Goal: Task Accomplishment & Management: Use online tool/utility

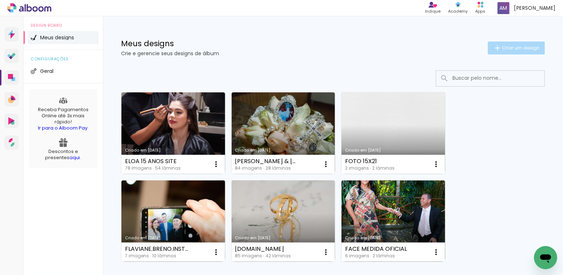
click at [512, 46] on span "Criar um design" at bounding box center [521, 48] width 38 height 5
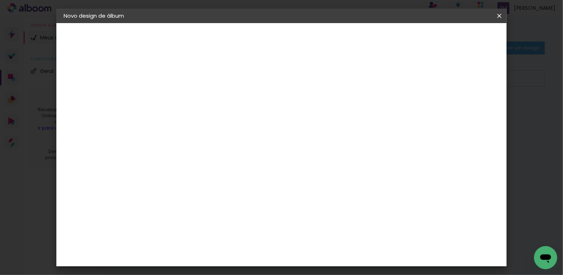
click at [182, 97] on input at bounding box center [182, 96] width 0 height 11
type input "IRIS E VITOR"
type paper-input "IRIS E VITOR"
click at [0, 0] on slot "Avançar" at bounding box center [0, 0] width 0 height 0
click at [317, 109] on paper-item "Tamanho Livre" at bounding box center [281, 110] width 69 height 16
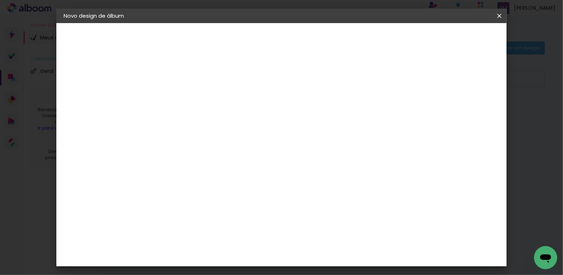
click at [0, 0] on slot "Avançar" at bounding box center [0, 0] width 0 height 0
click at [171, 172] on div "cm" at bounding box center [172, 171] width 9 height 11
type input "30,5"
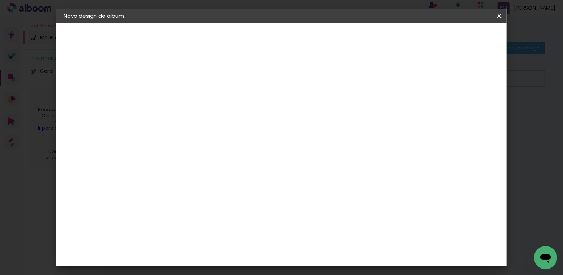
type paper-input "30,5"
click at [329, 254] on input "60" at bounding box center [324, 254] width 19 height 11
type input "6"
type input "48,4"
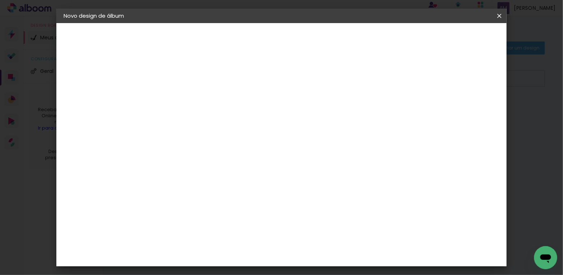
type paper-input "48,4"
click at [457, 23] on div "mm Mostrar sangria 24.2 cm cm cm mm A maioria das encadernadoras sugere 5mm de …" at bounding box center [303, 23] width 306 height 0
click at [472, 39] on paper-input-container "5 mm" at bounding box center [462, 47] width 29 height 18
click at [462, 36] on div "mm" at bounding box center [462, 47] width 29 height 25
click at [439, 36] on span "Iniciar design" at bounding box center [422, 38] width 33 height 5
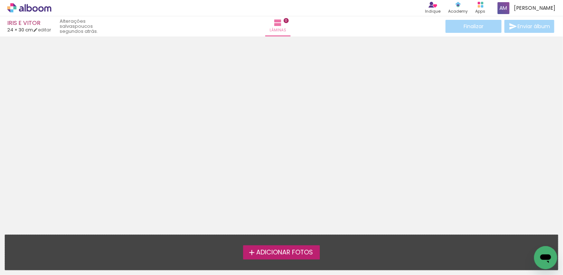
click at [285, 254] on span "Adicionar Fotos" at bounding box center [284, 253] width 57 height 7
click at [0, 0] on input "file" at bounding box center [0, 0] width 0 height 0
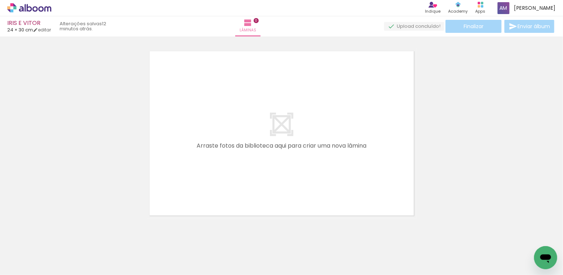
click at [24, 265] on span "Adicionar Fotos" at bounding box center [26, 266] width 22 height 8
click at [0, 0] on input "file" at bounding box center [0, 0] width 0 height 0
click at [22, 267] on span "Adicionar Fotos" at bounding box center [26, 266] width 22 height 8
click at [0, 0] on input "file" at bounding box center [0, 0] width 0 height 0
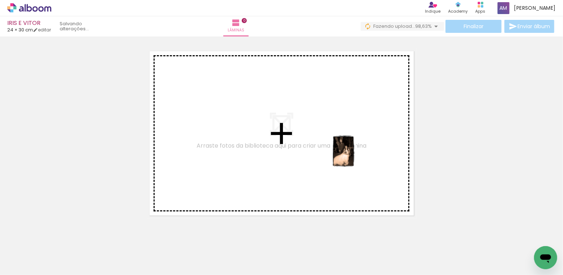
drag, startPoint x: 496, startPoint y: 249, endPoint x: 353, endPoint y: 157, distance: 169.7
click at [353, 157] on quentale-workspace at bounding box center [281, 137] width 563 height 275
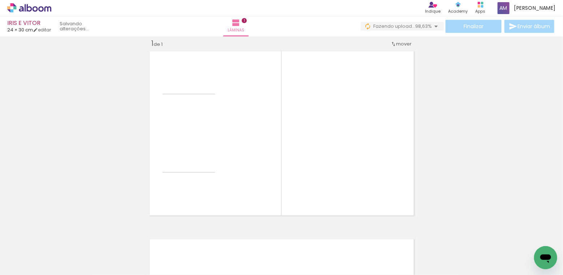
scroll to position [9, 0]
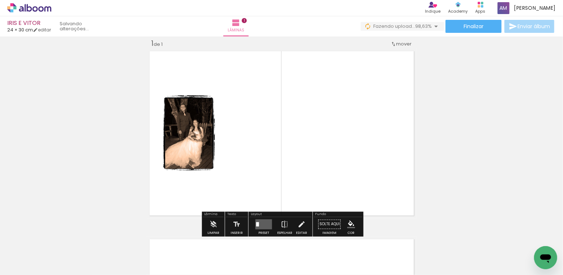
click at [257, 223] on quentale-layouter at bounding box center [263, 225] width 17 height 10
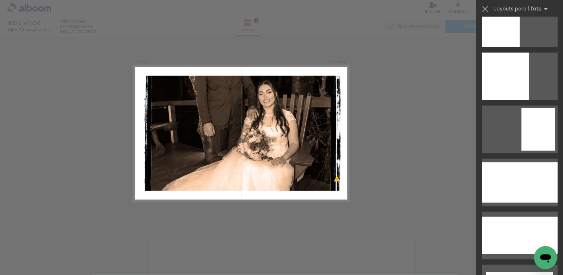
scroll to position [1907, 0]
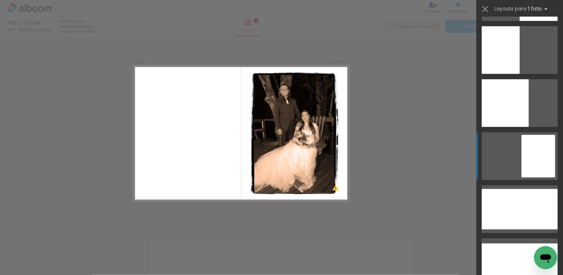
click at [535, 147] on div at bounding box center [538, 156] width 34 height 43
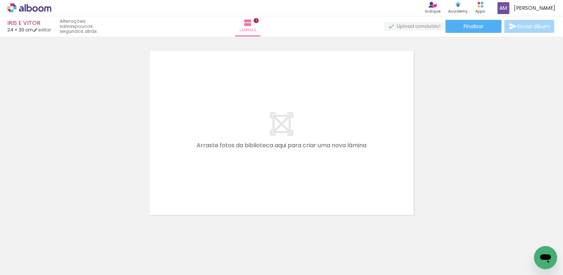
scroll to position [0, 0]
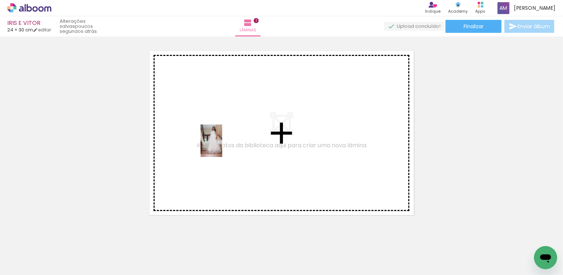
drag, startPoint x: 70, startPoint y: 247, endPoint x: 222, endPoint y: 146, distance: 182.0
click at [222, 146] on quentale-workspace at bounding box center [281, 137] width 563 height 275
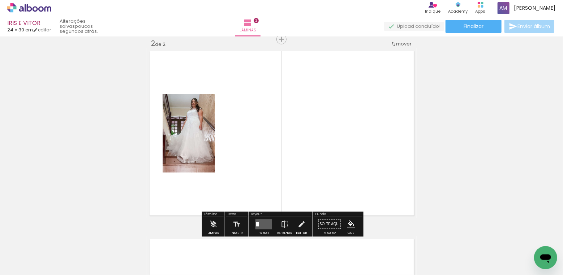
scroll to position [197, 0]
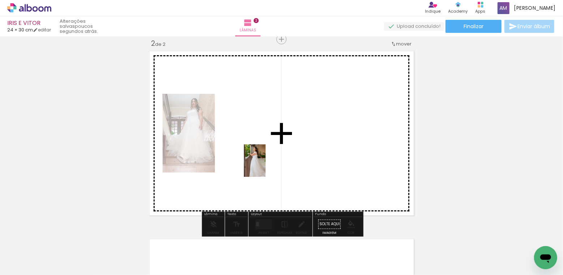
drag, startPoint x: 113, startPoint y: 252, endPoint x: 266, endPoint y: 166, distance: 174.5
click at [266, 166] on quentale-workspace at bounding box center [281, 137] width 563 height 275
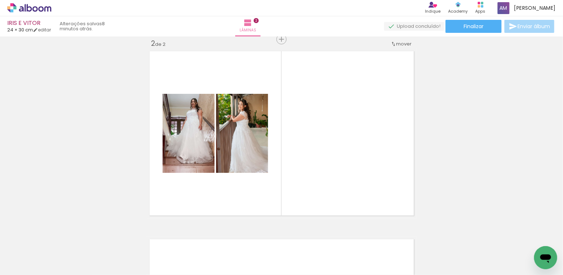
click at [24, 266] on span "Adicionar Fotos" at bounding box center [26, 266] width 22 height 8
click at [0, 0] on input "file" at bounding box center [0, 0] width 0 height 0
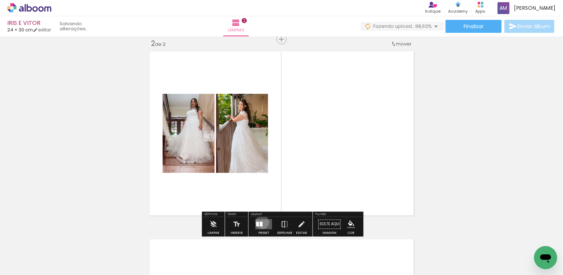
click at [260, 222] on div at bounding box center [261, 224] width 3 height 5
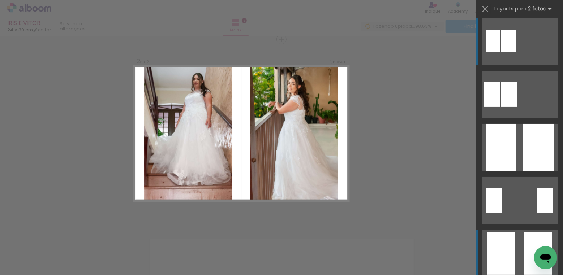
scroll to position [5, 0]
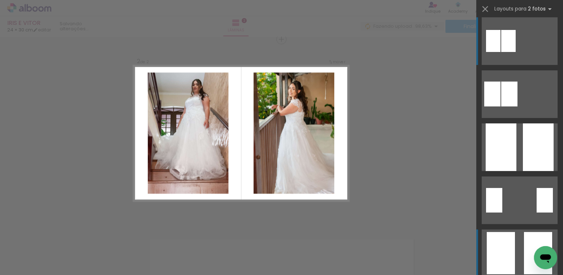
click at [504, 262] on div at bounding box center [501, 253] width 28 height 42
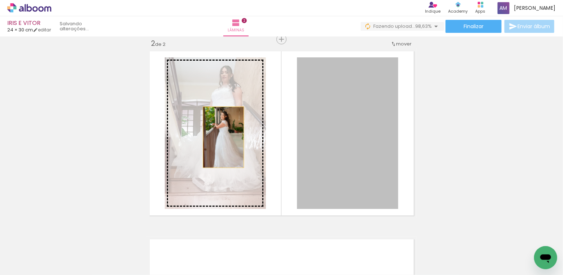
drag, startPoint x: 337, startPoint y: 114, endPoint x: 223, endPoint y: 137, distance: 115.8
click at [0, 0] on slot at bounding box center [0, 0] width 0 height 0
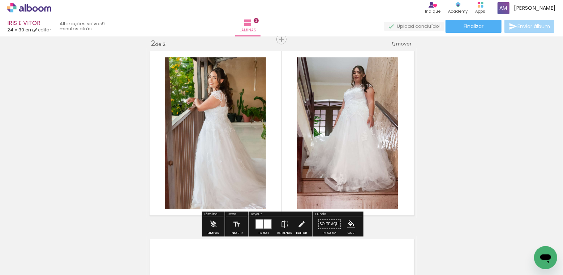
click at [240, 81] on paper-item at bounding box center [238, 81] width 13 height 5
click at [372, 81] on paper-item at bounding box center [370, 81] width 13 height 5
click at [31, 263] on span "Adicionar Fotos" at bounding box center [26, 266] width 22 height 8
click at [0, 0] on input "file" at bounding box center [0, 0] width 0 height 0
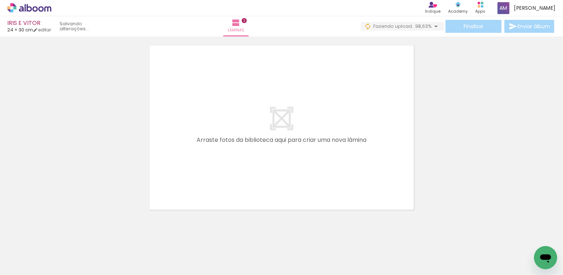
scroll to position [391, 0]
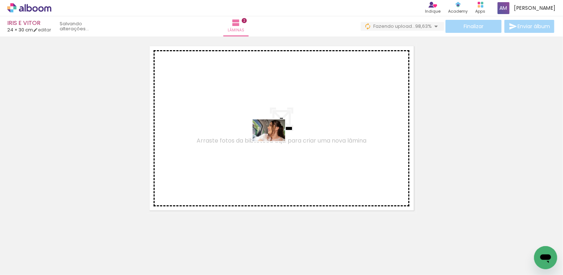
drag, startPoint x: 152, startPoint y: 254, endPoint x: 276, endPoint y: 139, distance: 168.5
click at [276, 139] on quentale-workspace at bounding box center [281, 137] width 563 height 275
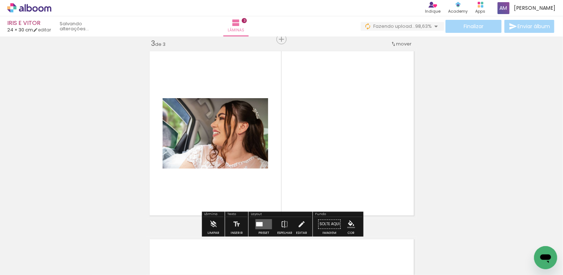
scroll to position [385, 0]
click at [259, 225] on div at bounding box center [259, 225] width 7 height 4
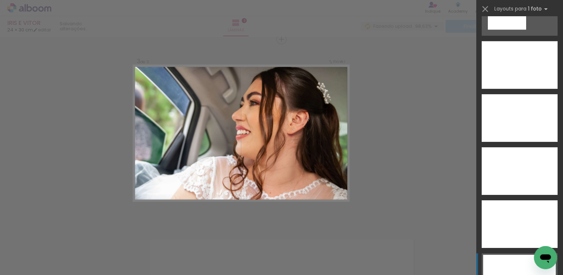
scroll to position [2584, 0]
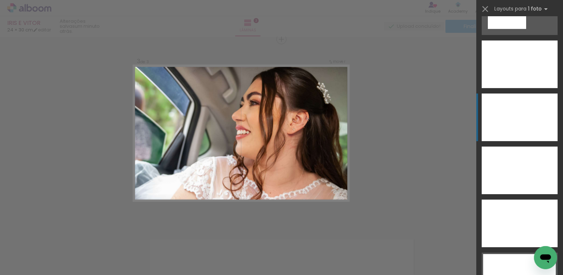
click at [520, 119] on div at bounding box center [520, 118] width 76 height 48
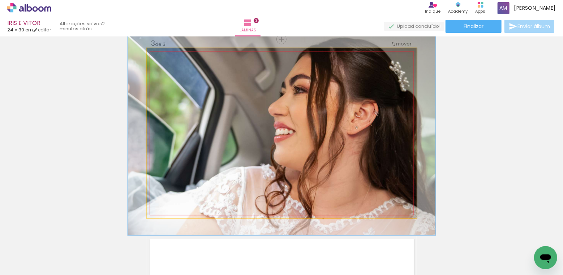
drag, startPoint x: 166, startPoint y: 56, endPoint x: 169, endPoint y: 55, distance: 3.7
type paper-slider "114"
click at [169, 55] on div at bounding box center [167, 56] width 12 height 12
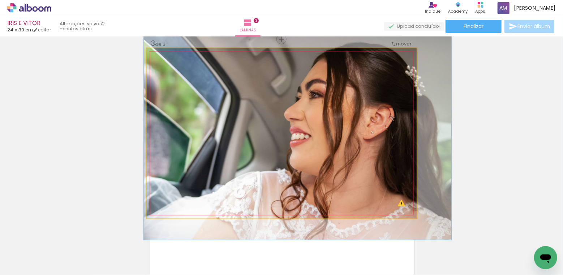
drag, startPoint x: 314, startPoint y: 89, endPoint x: 330, endPoint y: 94, distance: 16.6
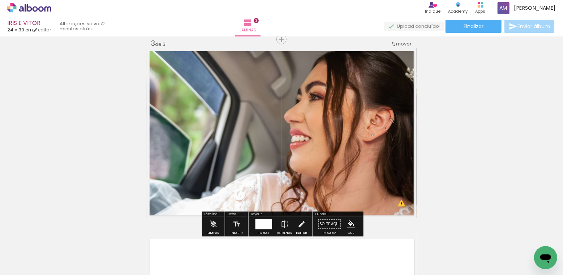
click at [439, 104] on div "Inserir lâmina 1 de 3 Inserir lâmina 2 de 3 Inserir lâmina 3 de 3 O Designbox p…" at bounding box center [281, 30] width 563 height 753
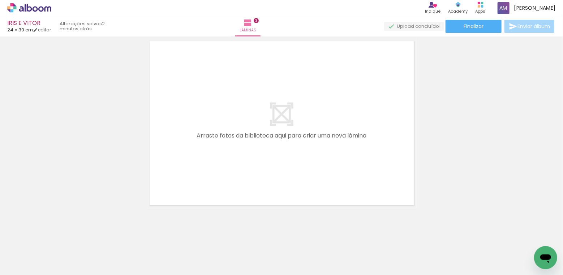
scroll to position [575, 0]
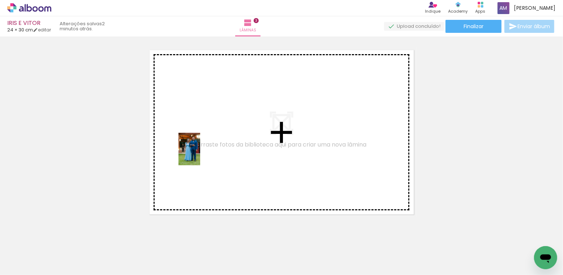
drag, startPoint x: 194, startPoint y: 246, endPoint x: 200, endPoint y: 155, distance: 91.6
click at [200, 155] on quentale-workspace at bounding box center [281, 137] width 563 height 275
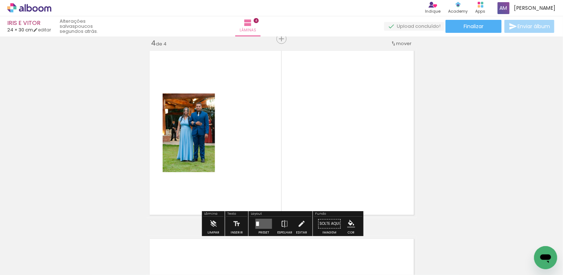
scroll to position [574, 0]
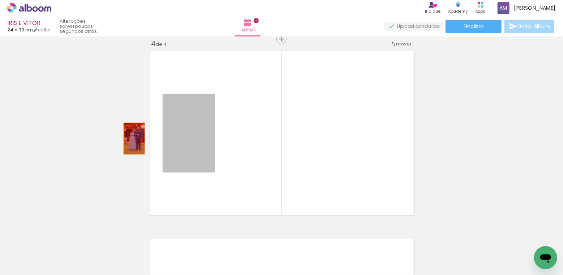
drag, startPoint x: 187, startPoint y: 138, endPoint x: 134, endPoint y: 139, distance: 53.5
